Goal: Task Accomplishment & Management: Complete application form

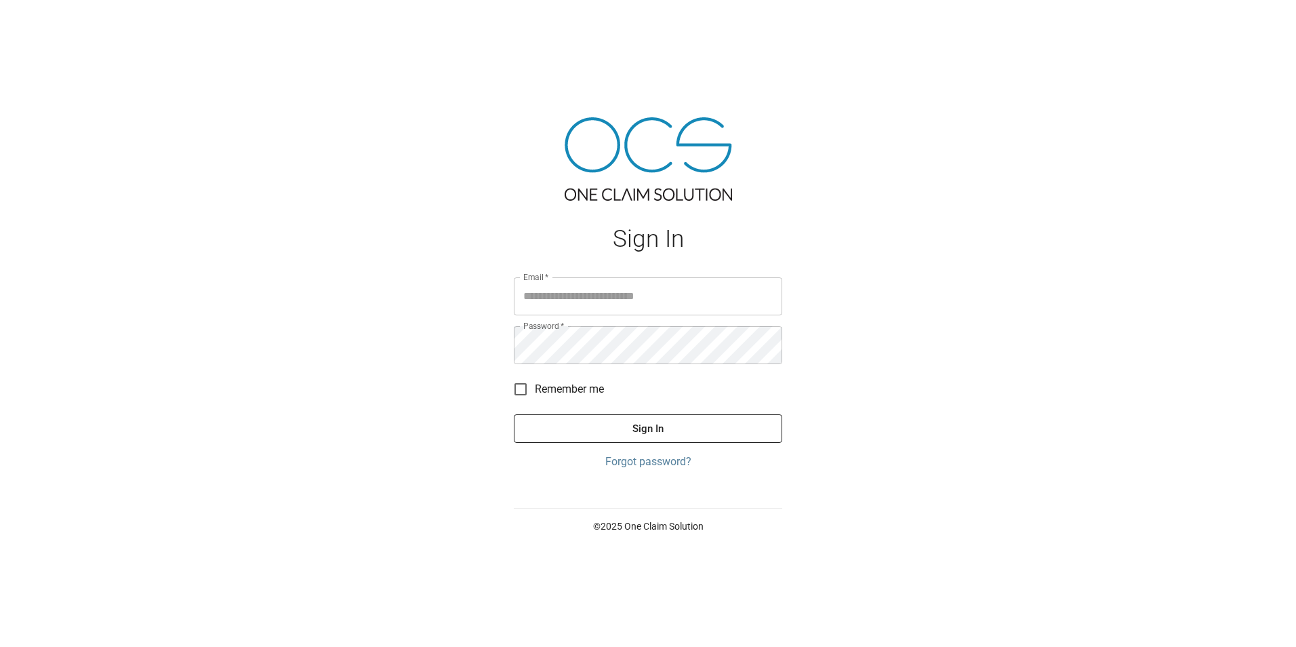
type input "**********"
click at [748, 429] on button "Sign In" at bounding box center [648, 428] width 268 height 28
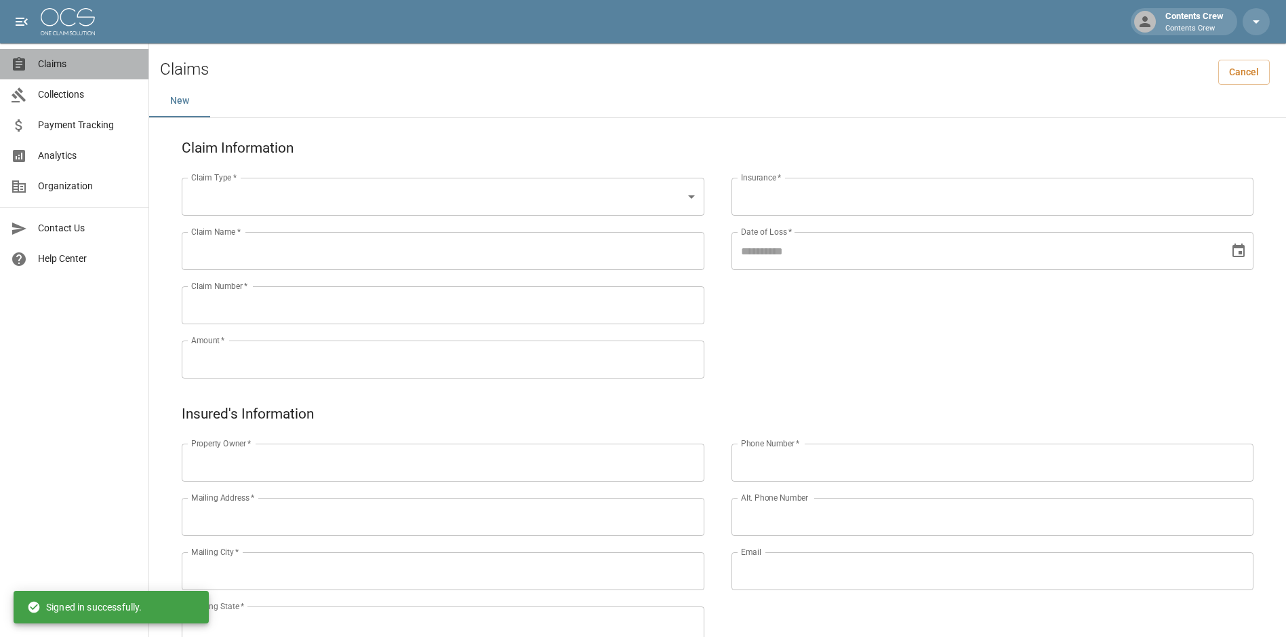
click at [54, 61] on span "Claims" at bounding box center [88, 64] width 100 height 14
